Goal: Find specific page/section

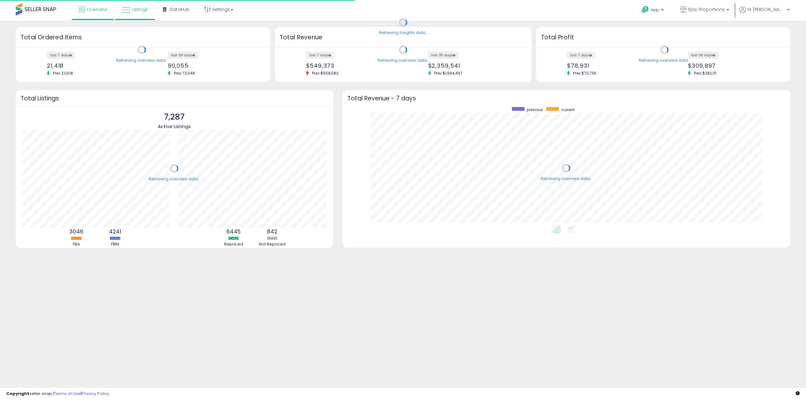
scroll to position [119, 435]
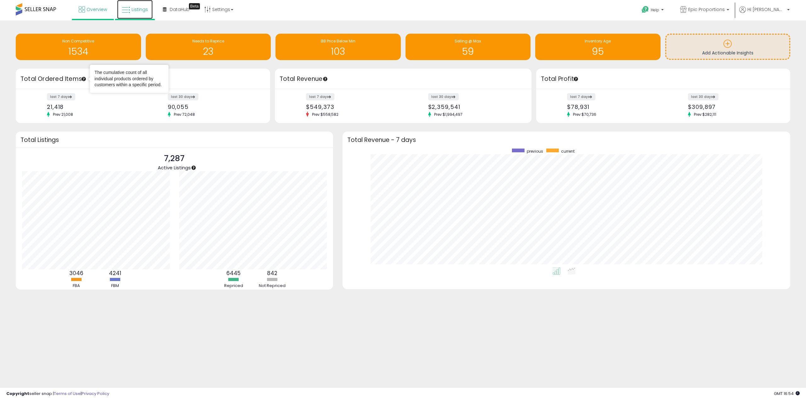
click at [134, 15] on link "Listings" at bounding box center [135, 9] width 36 height 19
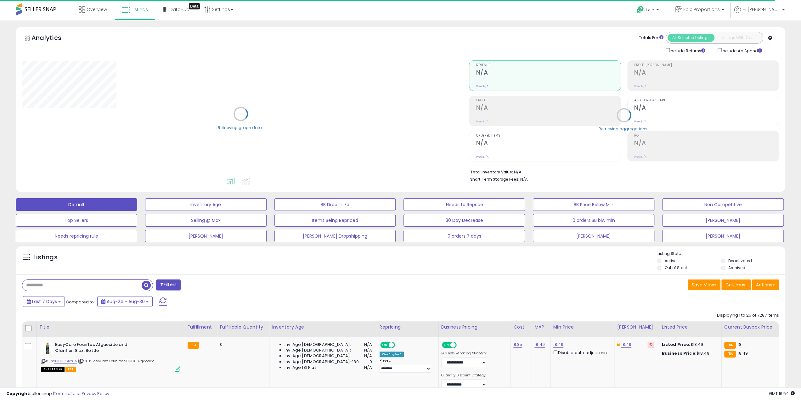
click at [65, 286] on input "text" at bounding box center [119, 285] width 194 height 11
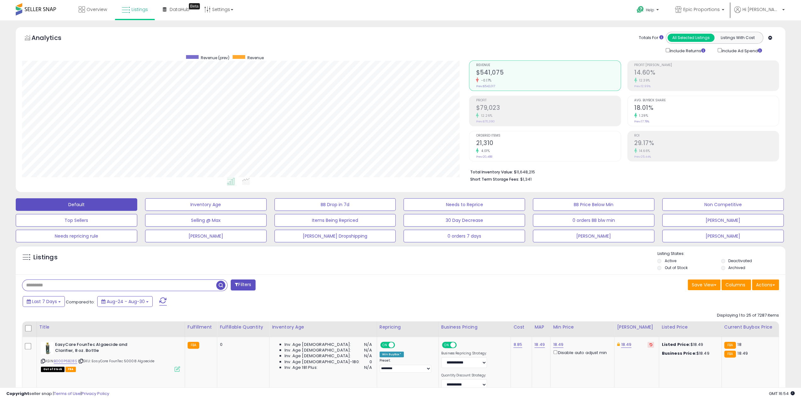
scroll to position [129, 447]
type input "**********"
click at [223, 284] on span "button" at bounding box center [220, 285] width 9 height 9
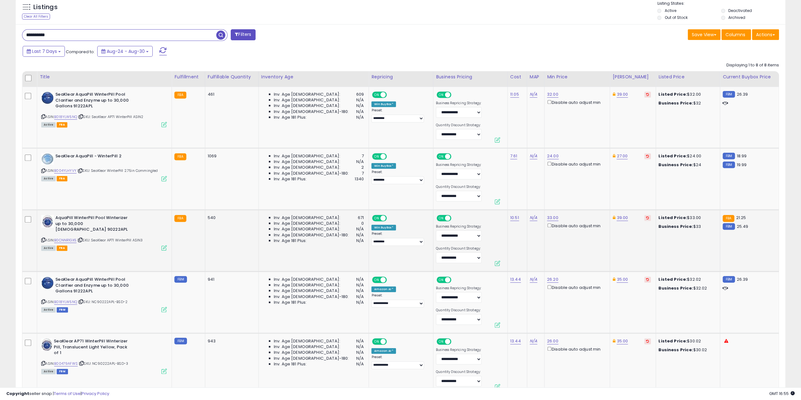
scroll to position [252, 0]
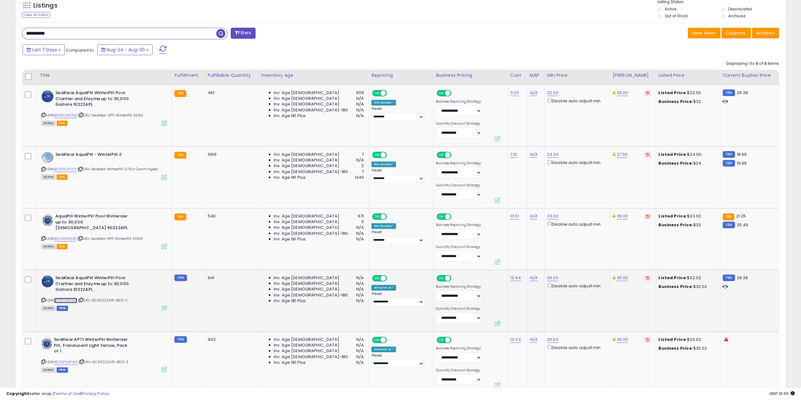
click at [68, 300] on link "B018YLW5NQ" at bounding box center [65, 300] width 23 height 5
